Goal: Check status: Verify the current state of an ongoing process or item

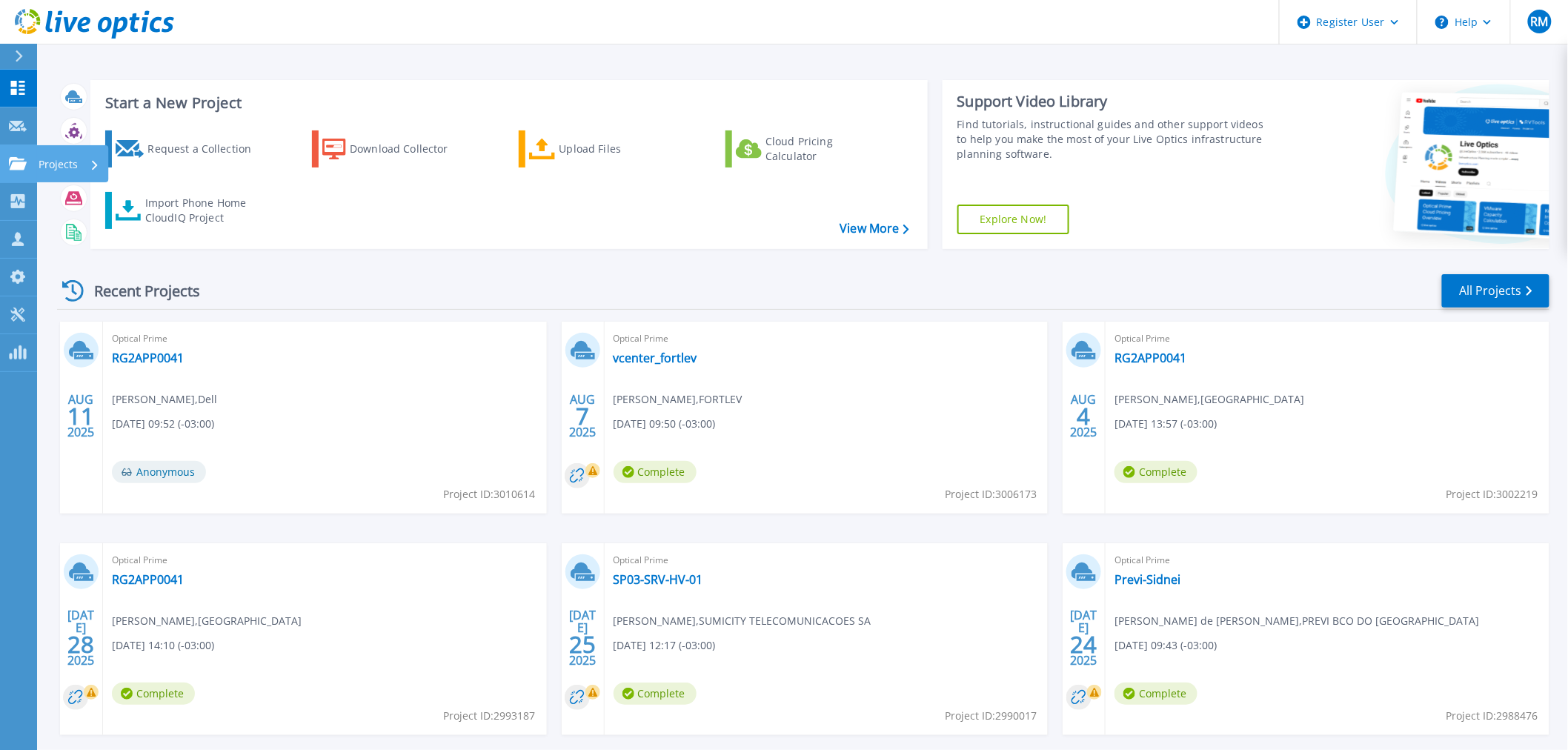
click at [11, 173] on link "Projects Projects" at bounding box center [19, 164] width 37 height 38
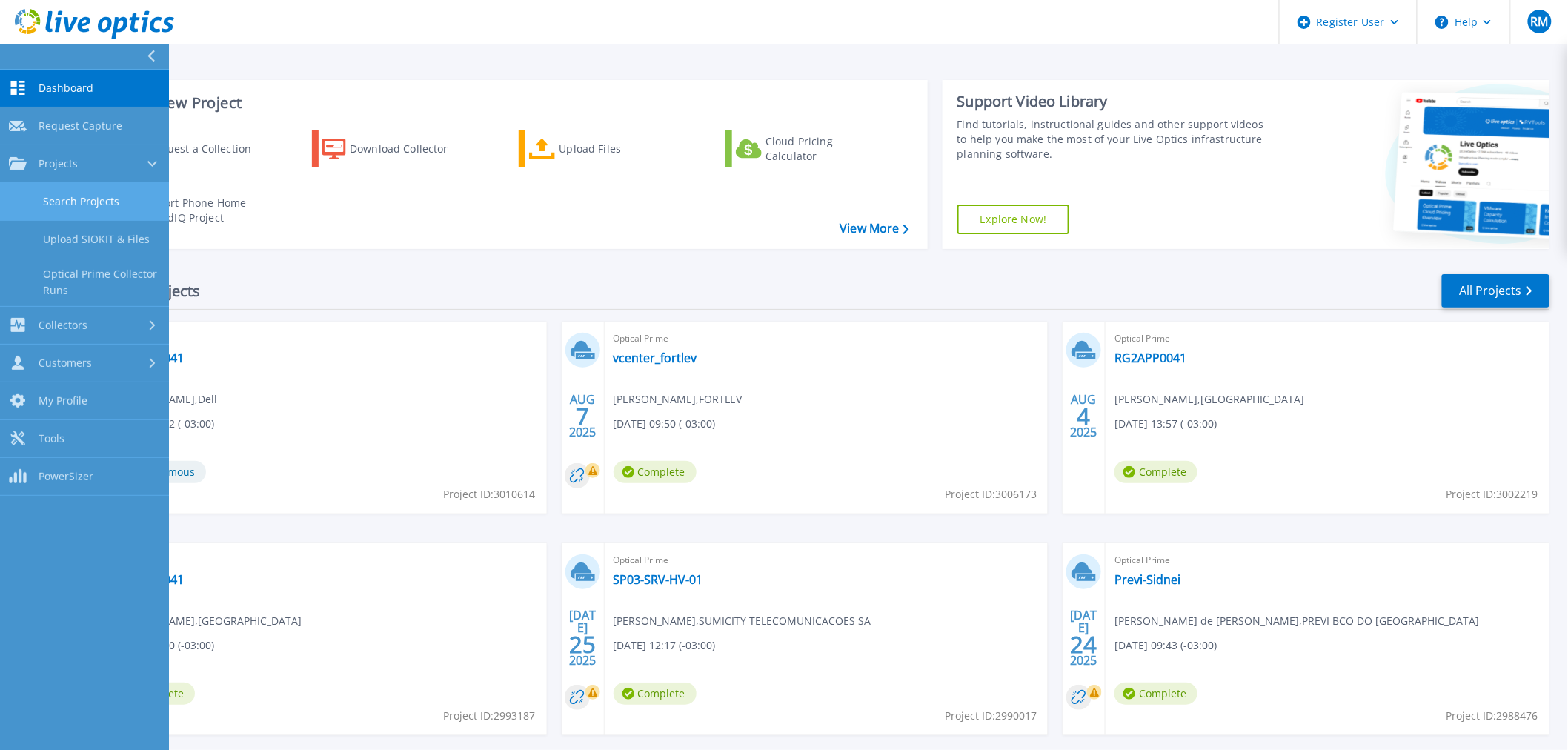
click at [111, 205] on link "Search Projects" at bounding box center [84, 201] width 169 height 38
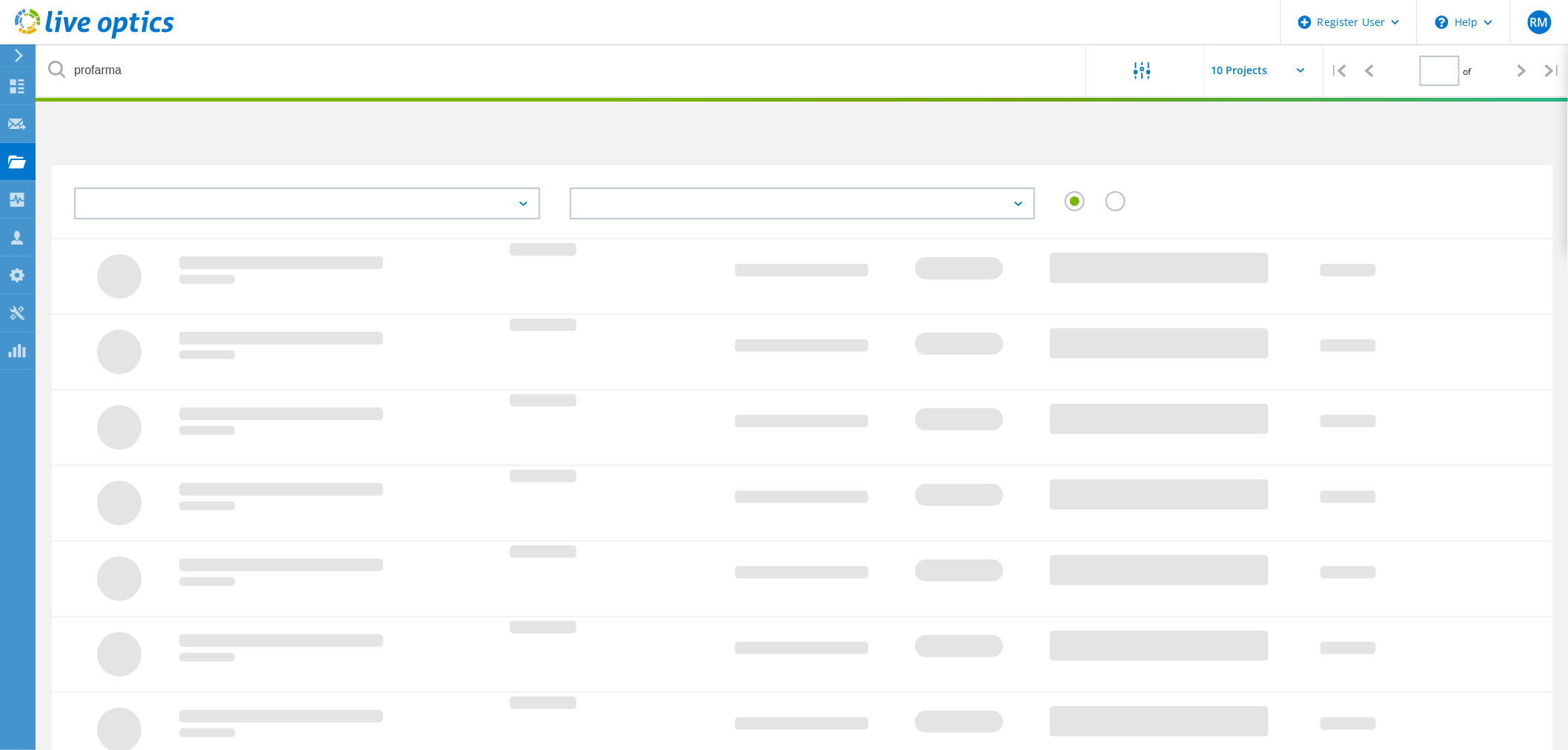
type input "1"
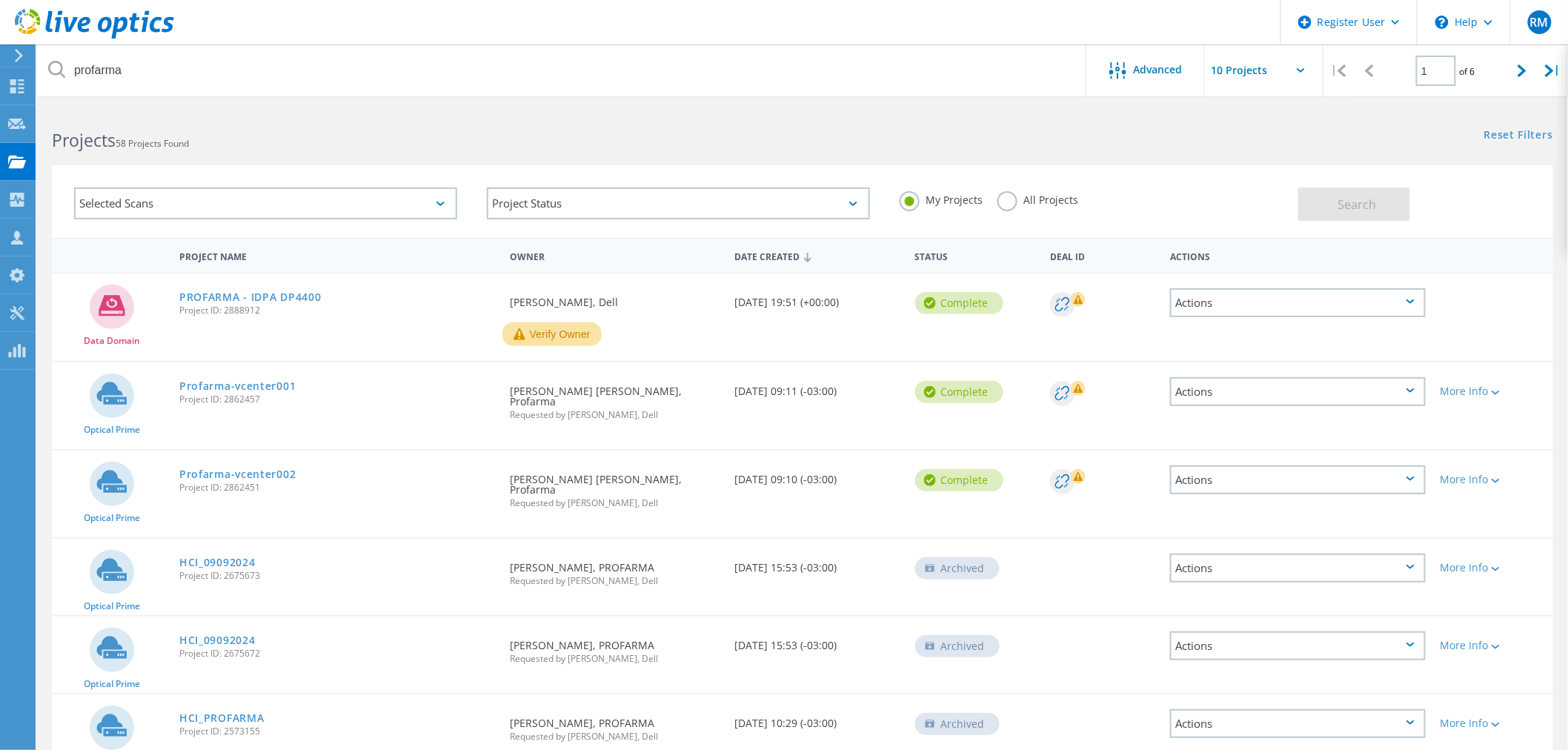
drag, startPoint x: 262, startPoint y: 386, endPoint x: 272, endPoint y: 396, distance: 14.1
click at [270, 395] on span "Project ID: 2862457" at bounding box center [337, 399] width 316 height 9
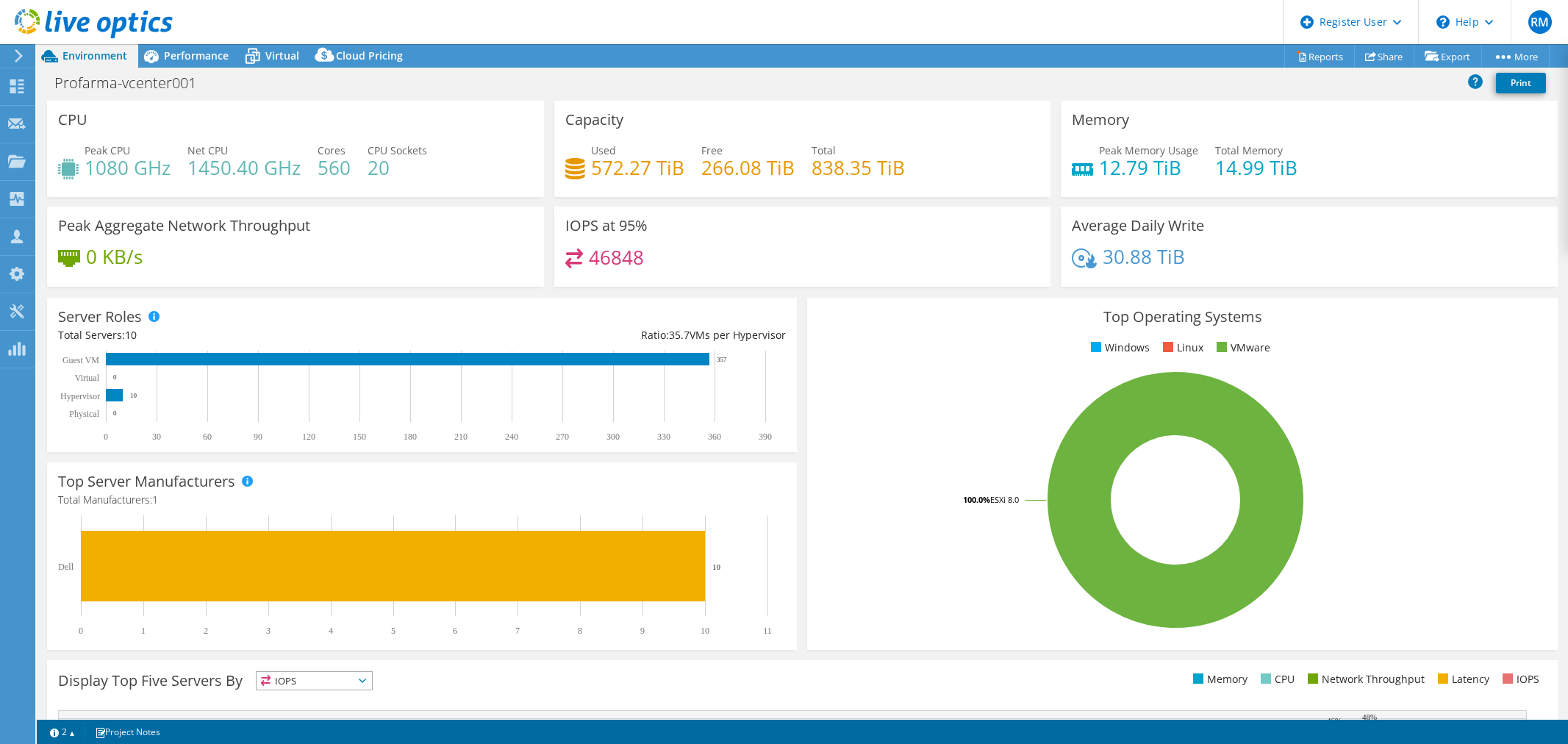
select select "SouthAmerica"
select select "BRL"
click at [180, 60] on span "Performance" at bounding box center [195, 55] width 64 height 14
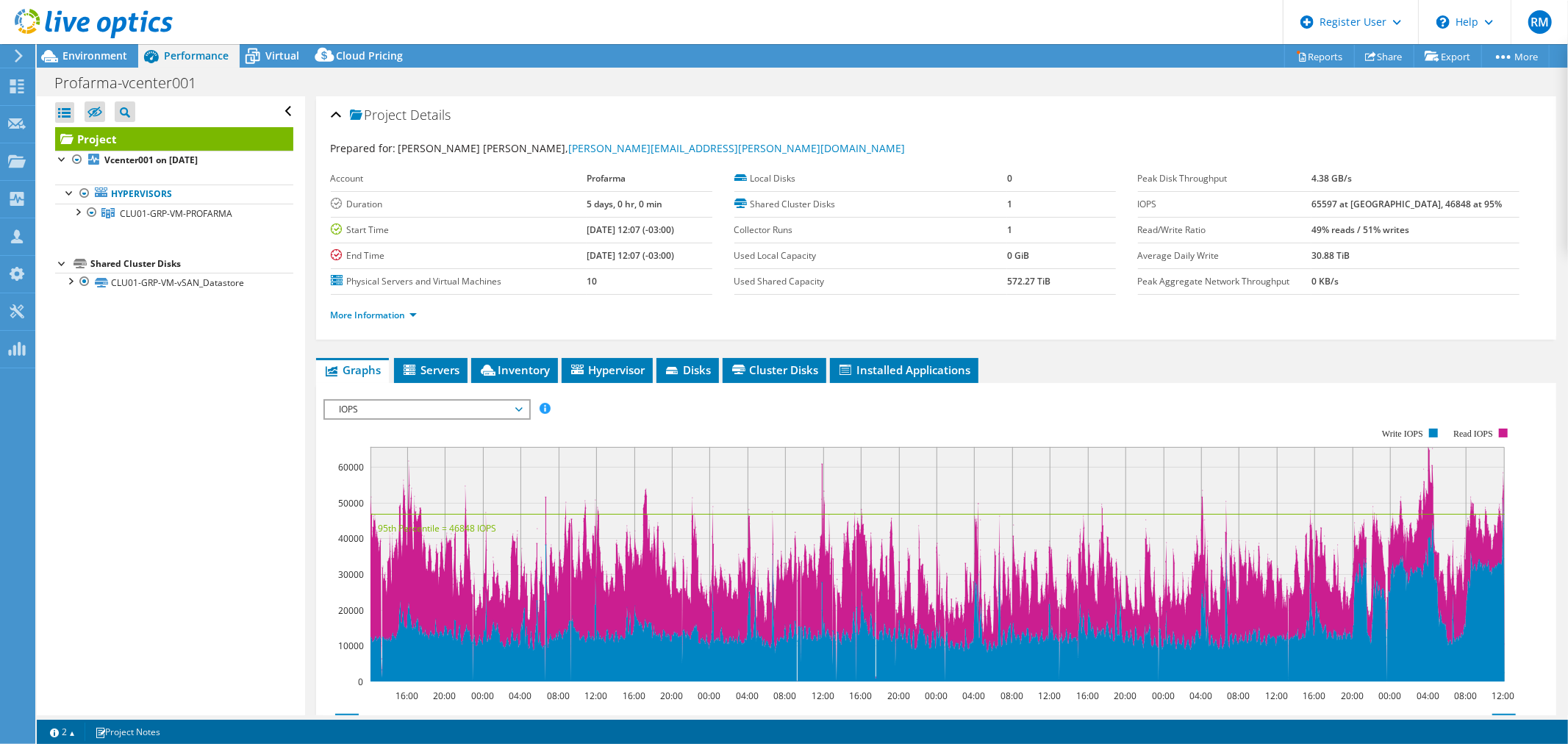
click at [397, 307] on li "More Information" at bounding box center [379, 315] width 95 height 16
click at [397, 313] on link "More Information" at bounding box center [374, 315] width 86 height 12
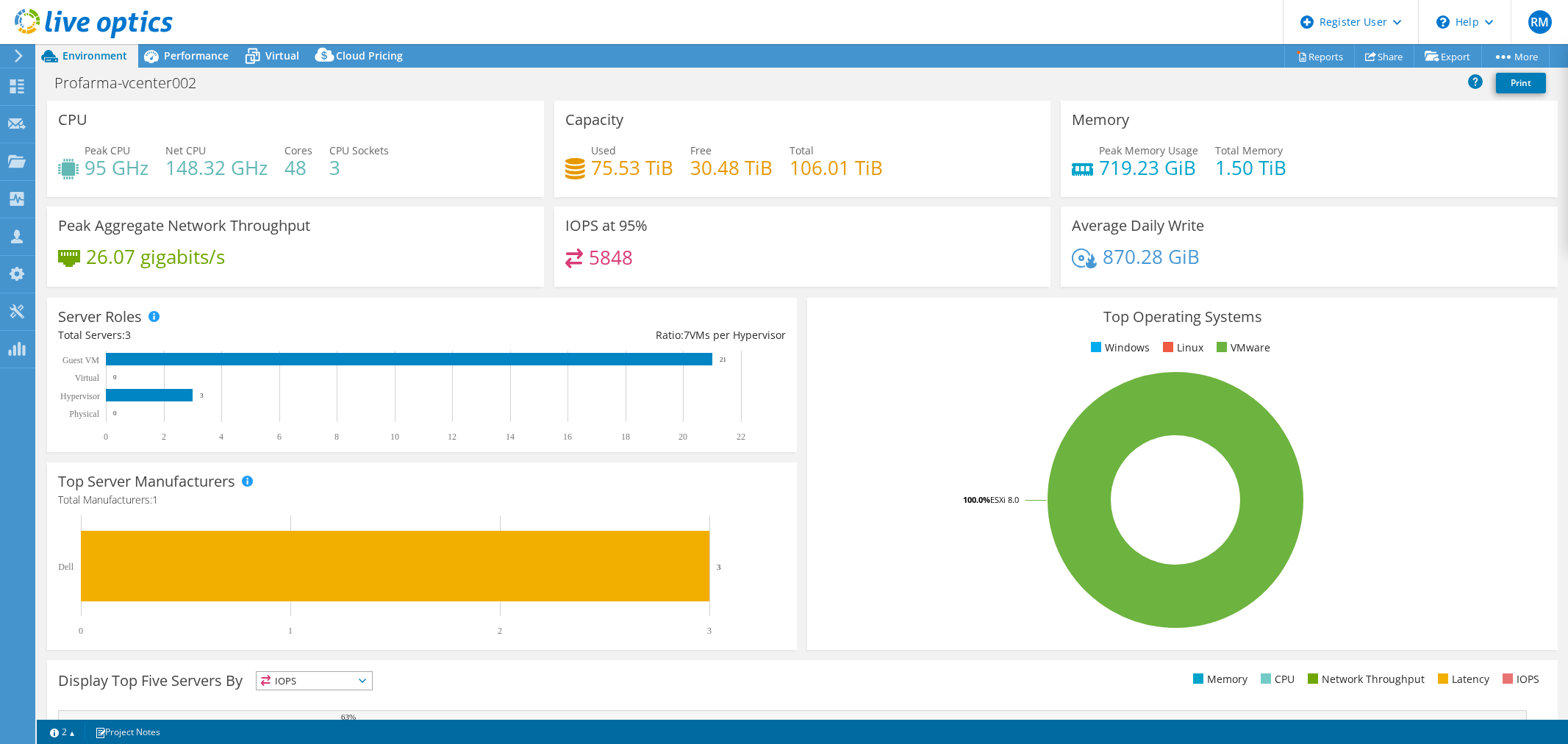
select select "USD"
click at [298, 53] on div "Virtual" at bounding box center [275, 55] width 70 height 24
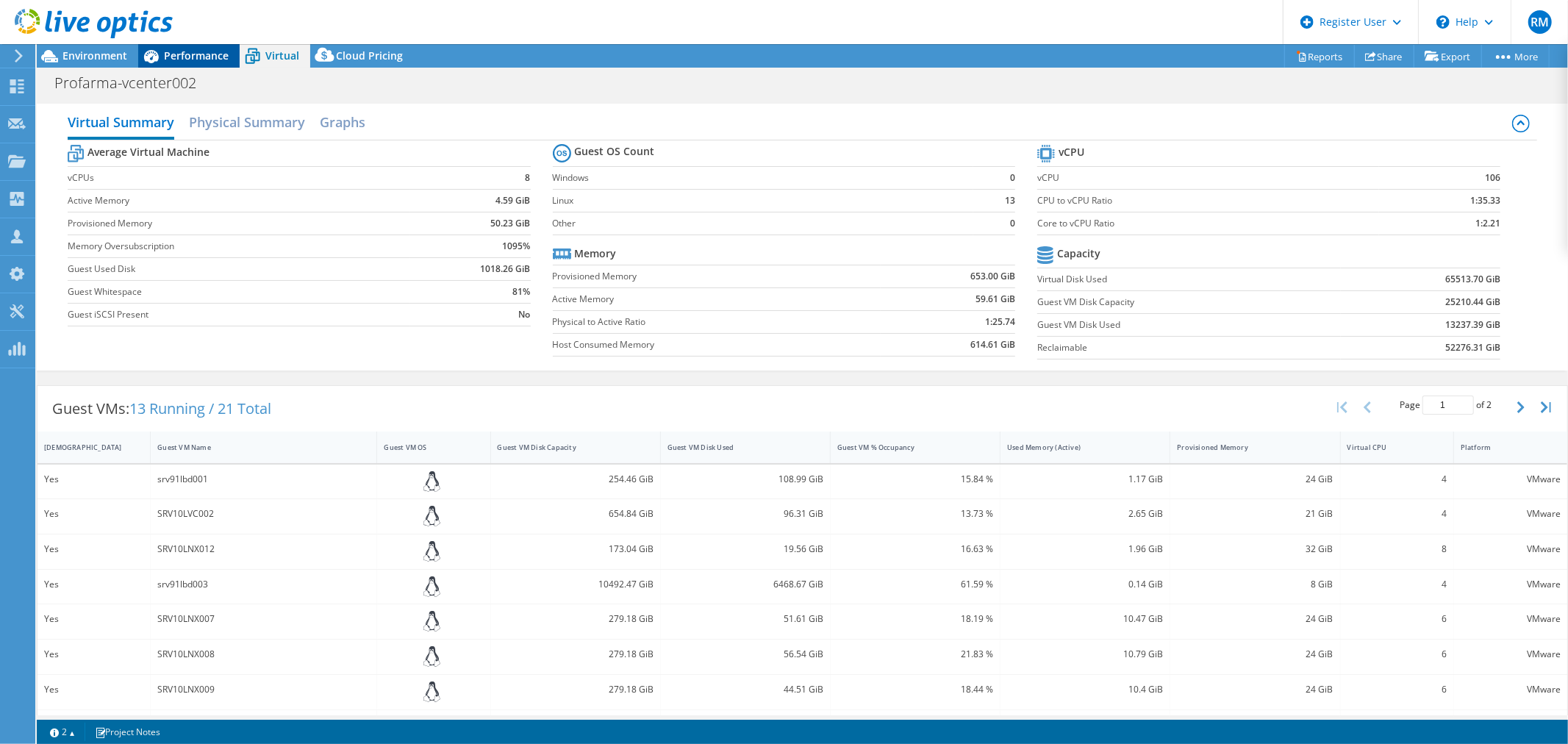
click at [202, 53] on span "Performance" at bounding box center [195, 55] width 64 height 14
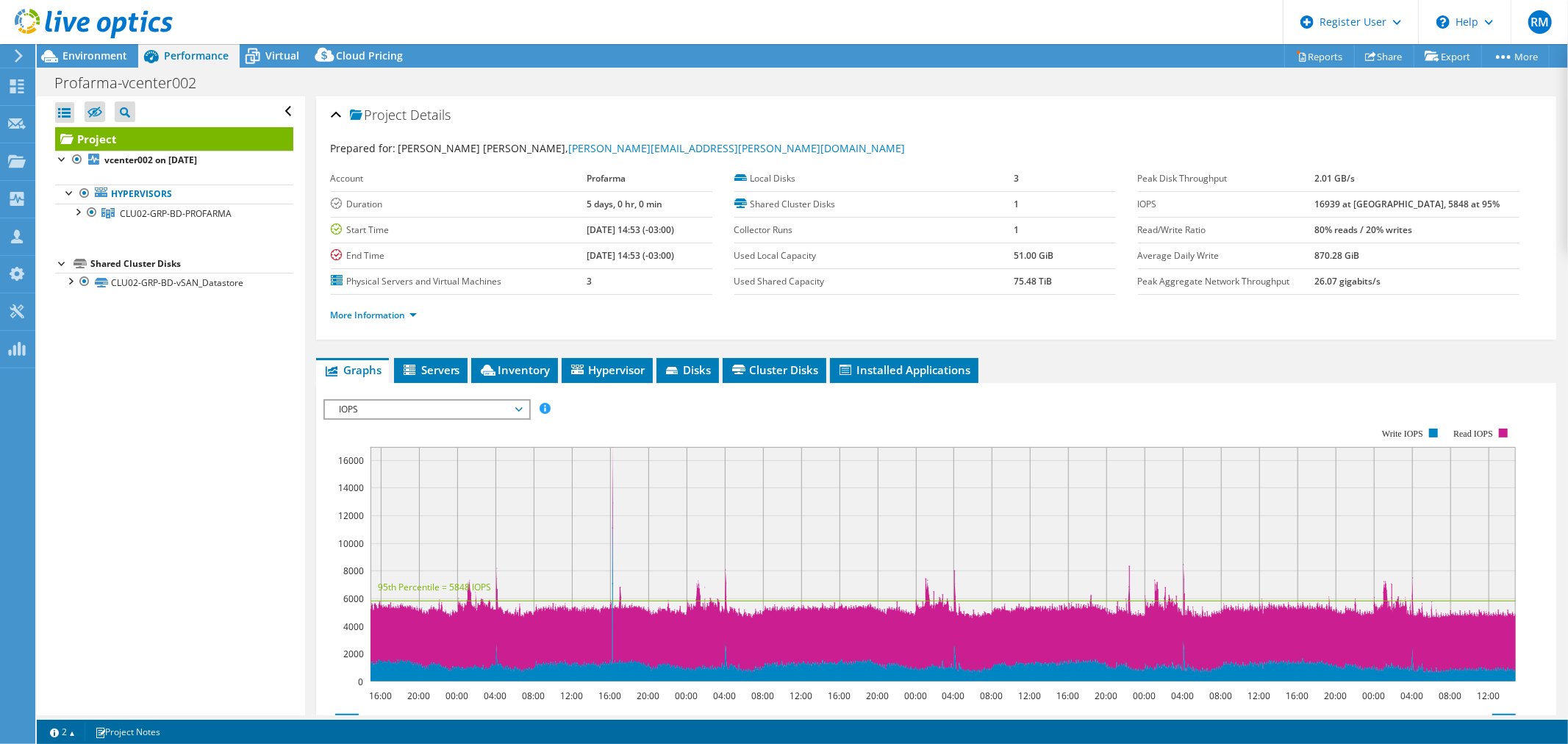
click at [422, 314] on li "More Information" at bounding box center [379, 315] width 95 height 16
click at [412, 314] on link "More Information" at bounding box center [374, 315] width 86 height 12
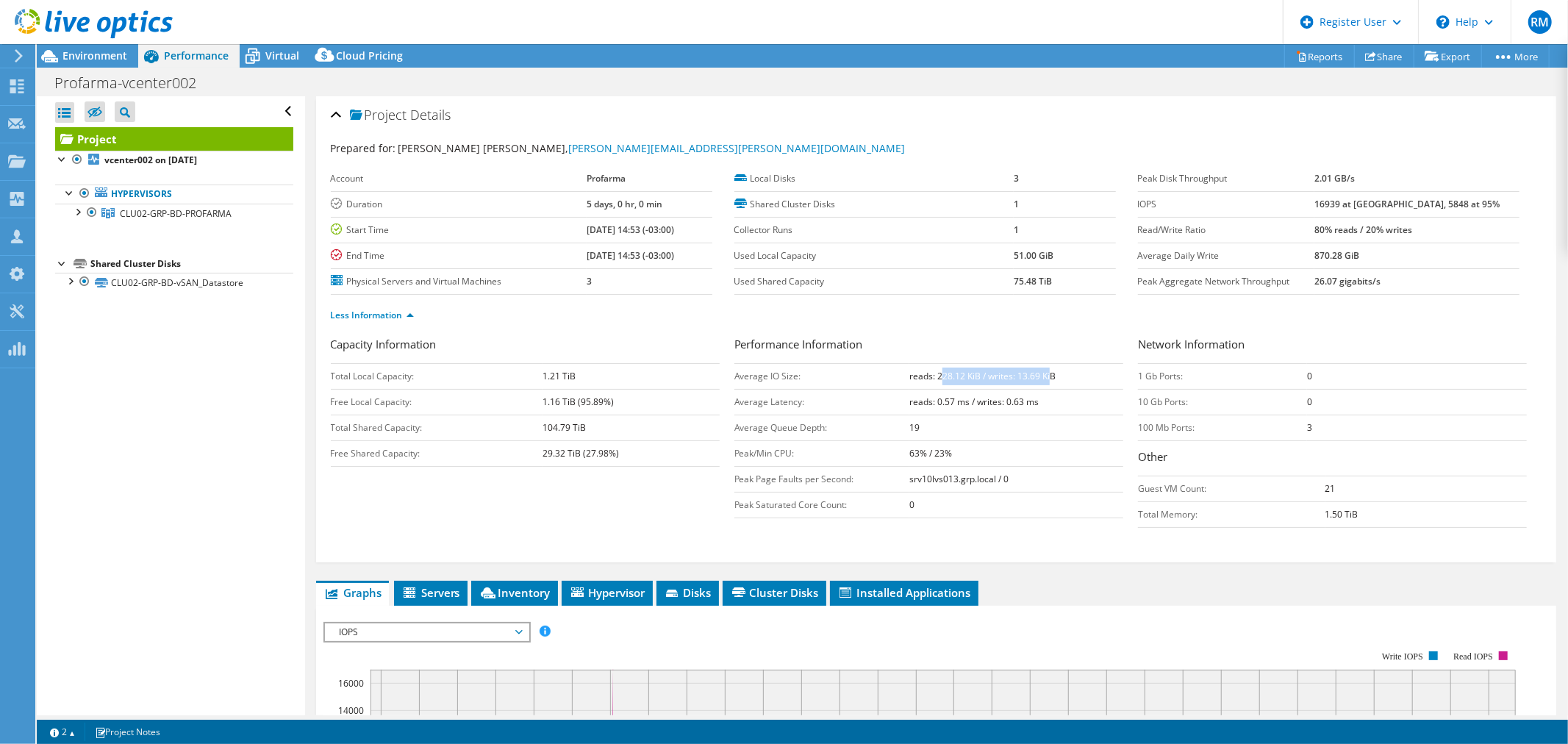
drag, startPoint x: 934, startPoint y: 373, endPoint x: 1046, endPoint y: 372, distance: 112.0
click at [1046, 372] on b "reads: 228.12 KiB / writes: 13.69 KiB" at bounding box center [983, 376] width 146 height 12
